Goal: Transaction & Acquisition: Obtain resource

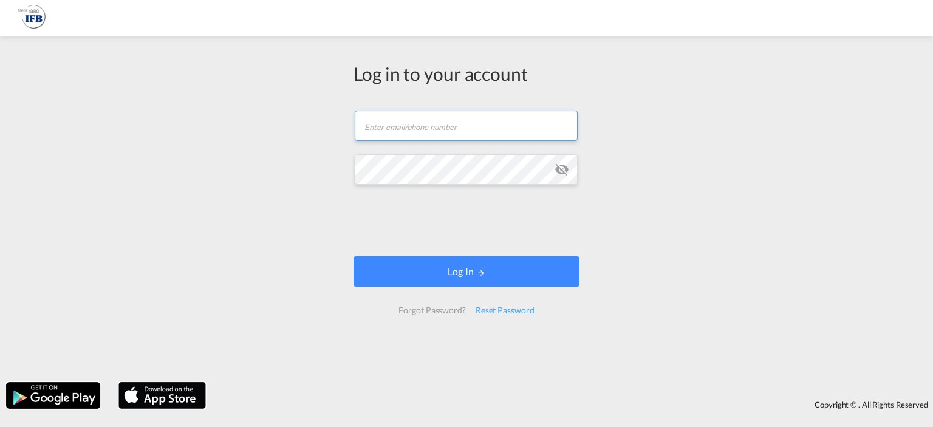
type input "[PERSON_NAME][EMAIL_ADDRESS][DOMAIN_NAME]"
click at [484, 255] on form "[PERSON_NAME][EMAIL_ADDRESS][DOMAIN_NAME] Log In Forgot Password? Reset Password" at bounding box center [467, 212] width 226 height 228
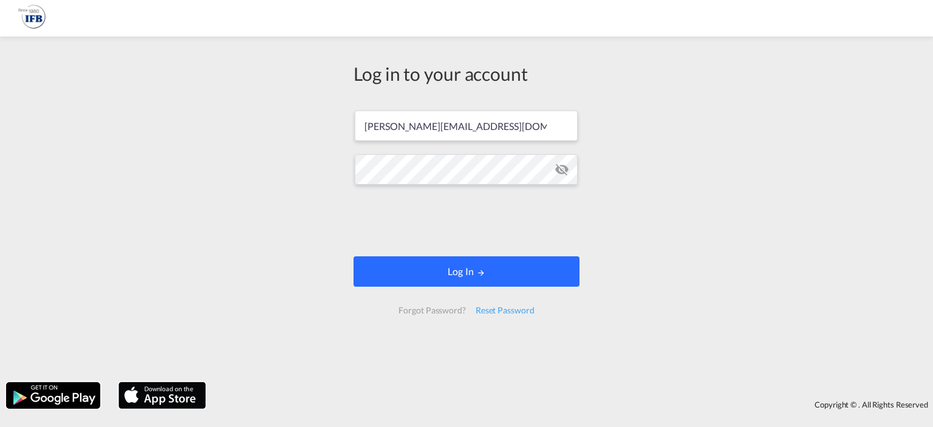
click at [433, 270] on button "Log In" at bounding box center [467, 271] width 226 height 30
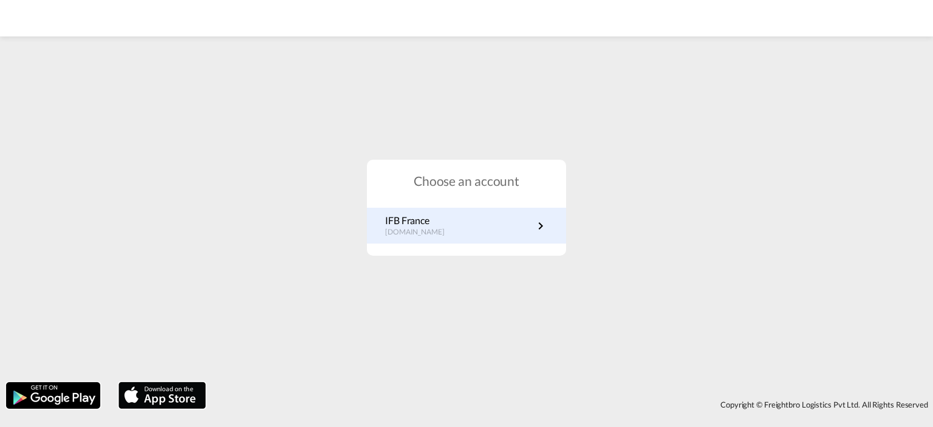
click at [497, 221] on link "IFB France [DOMAIN_NAME]" at bounding box center [466, 226] width 163 height 24
click at [403, 230] on p "[DOMAIN_NAME]" at bounding box center [421, 232] width 72 height 10
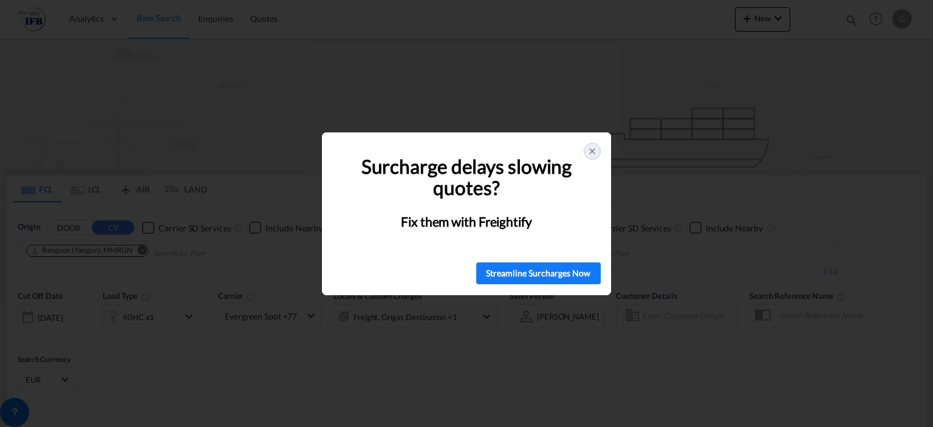
click at [590, 155] on icon at bounding box center [592, 151] width 10 height 10
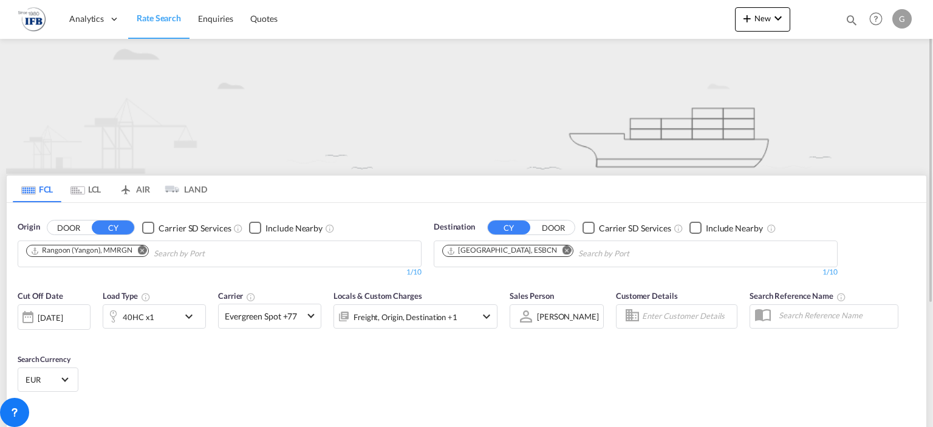
click at [141, 253] on md-icon "Remove" at bounding box center [142, 250] width 9 height 9
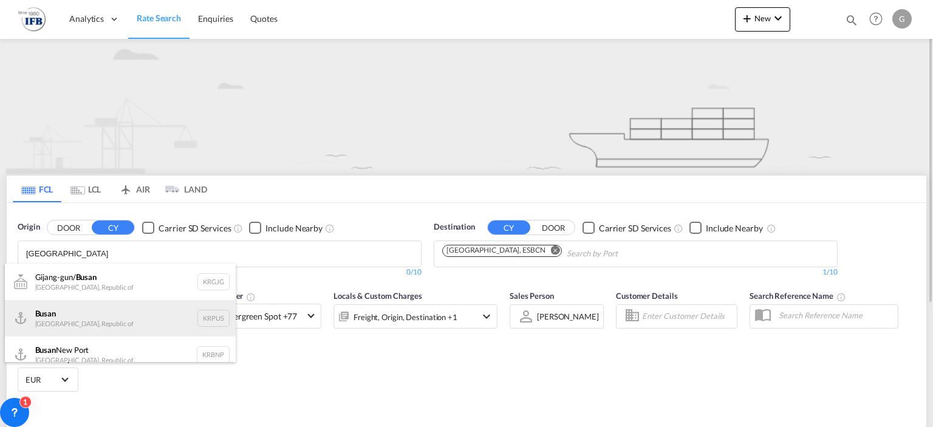
type input "busan"
click at [99, 313] on div "Busan Korea, Republic of KRPUS" at bounding box center [120, 318] width 231 height 36
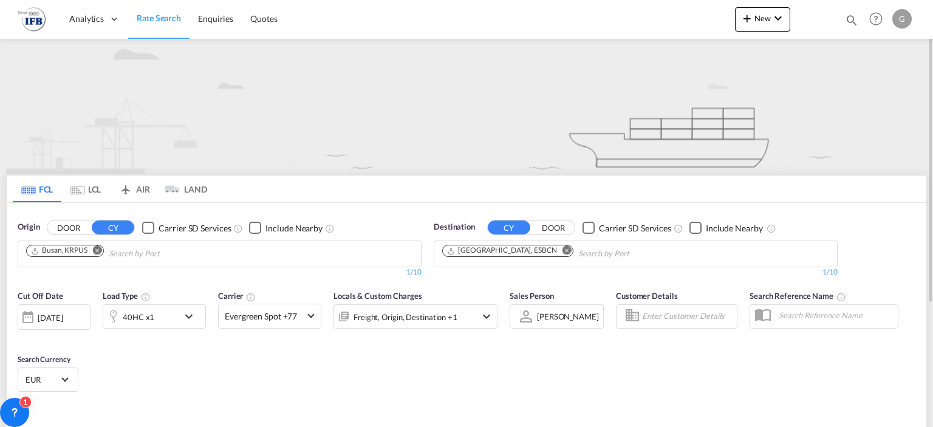
click at [563, 250] on md-icon "Remove" at bounding box center [567, 250] width 9 height 9
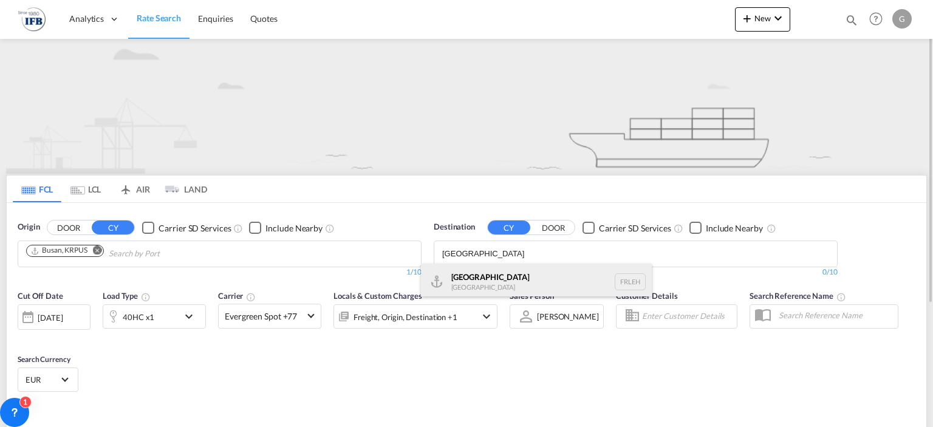
type input "le havre"
click at [507, 276] on div "Le Havre France FRLEH" at bounding box center [536, 282] width 231 height 36
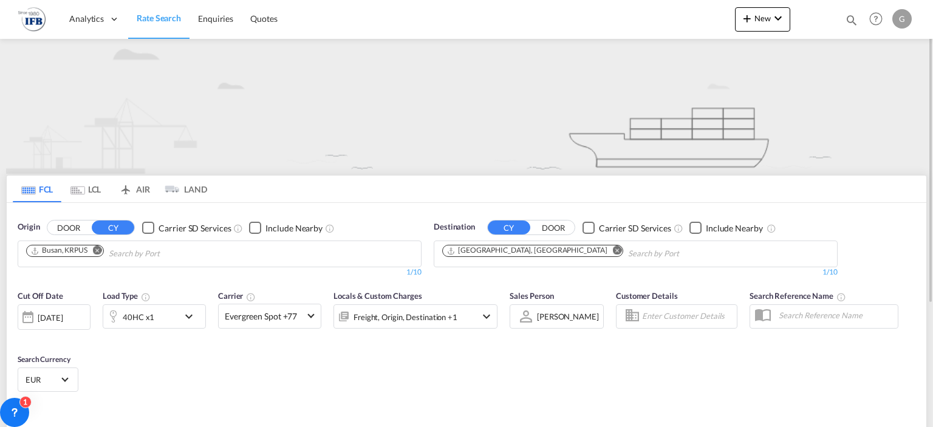
click at [188, 318] on md-icon "icon-chevron-down" at bounding box center [192, 316] width 21 height 15
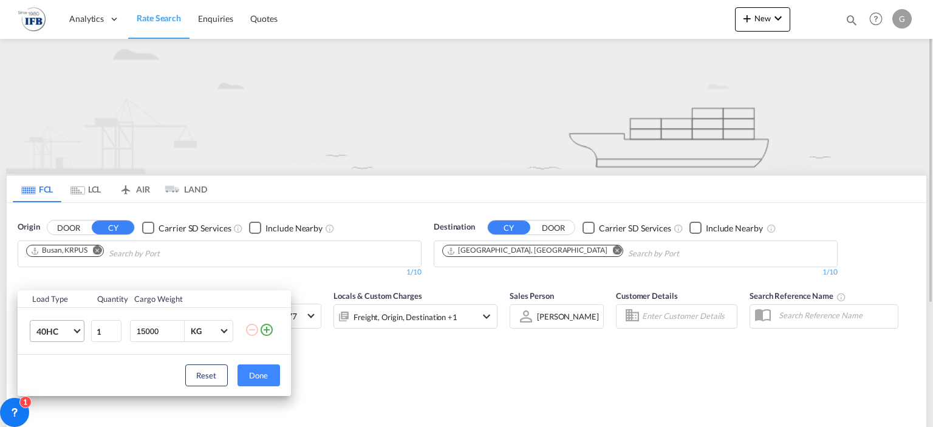
click at [83, 328] on md-select-value "40HC" at bounding box center [59, 331] width 49 height 21
click at [68, 275] on md-option "20GP" at bounding box center [67, 272] width 83 height 29
click at [264, 370] on button "Done" at bounding box center [259, 375] width 43 height 22
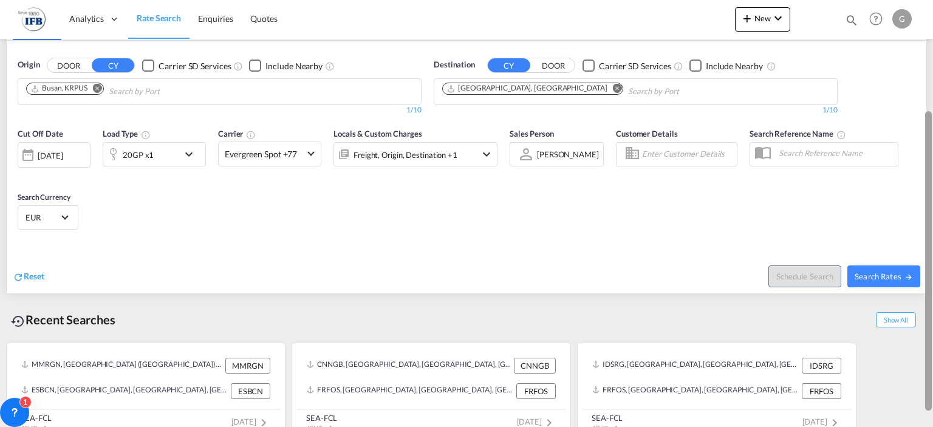
scroll to position [158, 0]
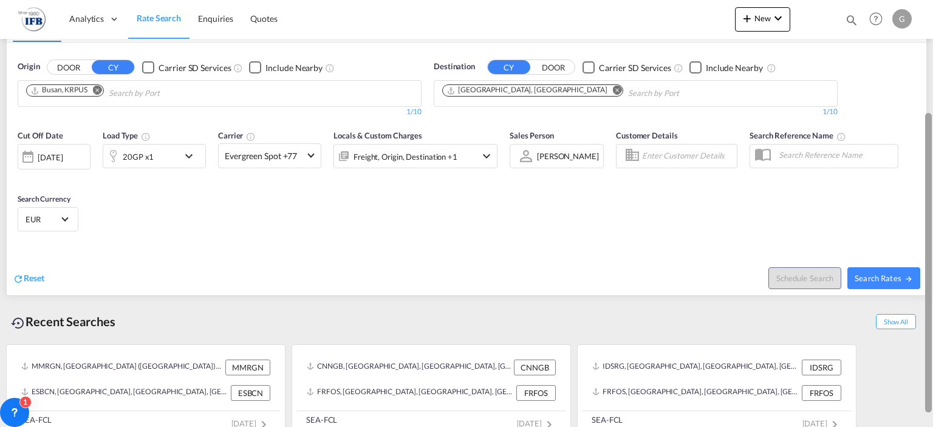
drag, startPoint x: 931, startPoint y: 76, endPoint x: 927, endPoint y: 187, distance: 111.2
click at [927, 187] on div at bounding box center [928, 262] width 7 height 299
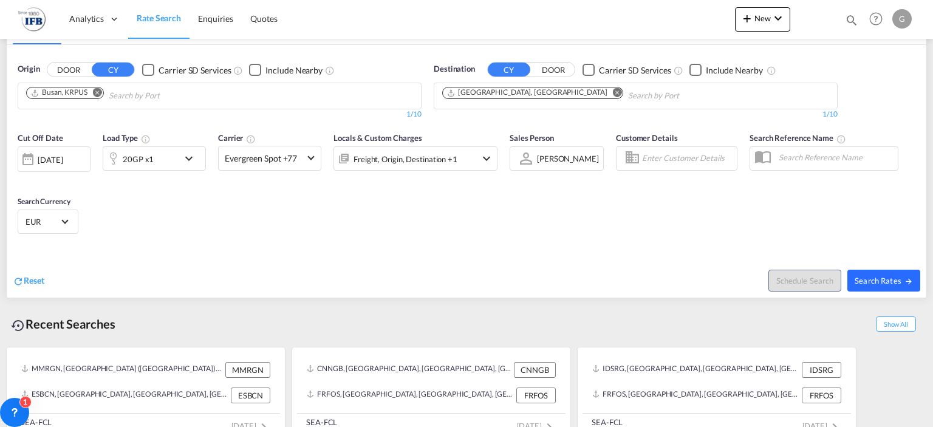
click at [887, 276] on span "Search Rates" at bounding box center [884, 281] width 58 height 10
type input "KRPUS to FRLEH / 21 Aug 2025"
